Goal: Transaction & Acquisition: Purchase product/service

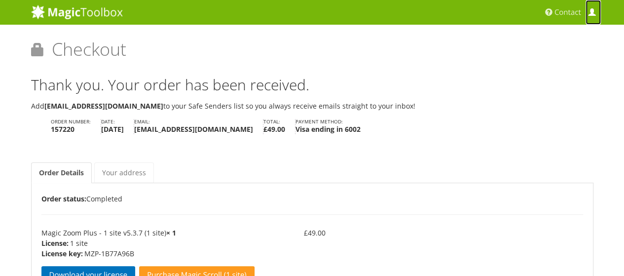
click at [593, 15] on span at bounding box center [591, 12] width 7 height 7
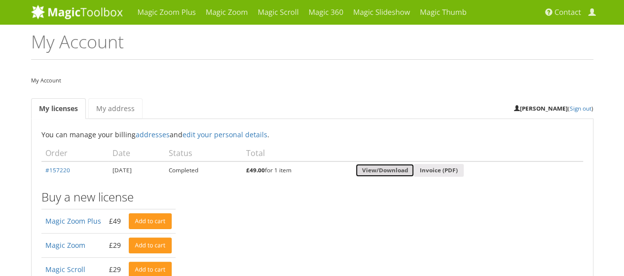
click at [404, 170] on link "View/Download" at bounding box center [385, 170] width 58 height 13
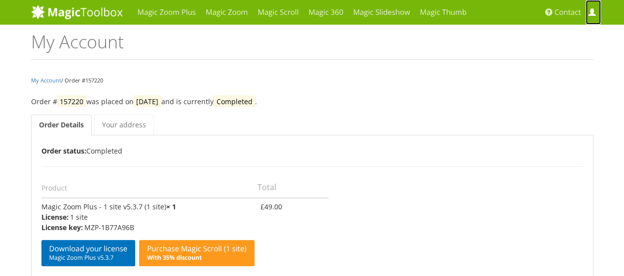
click at [595, 14] on link "My Account" at bounding box center [593, 12] width 15 height 25
